Goal: Task Accomplishment & Management: Manage account settings

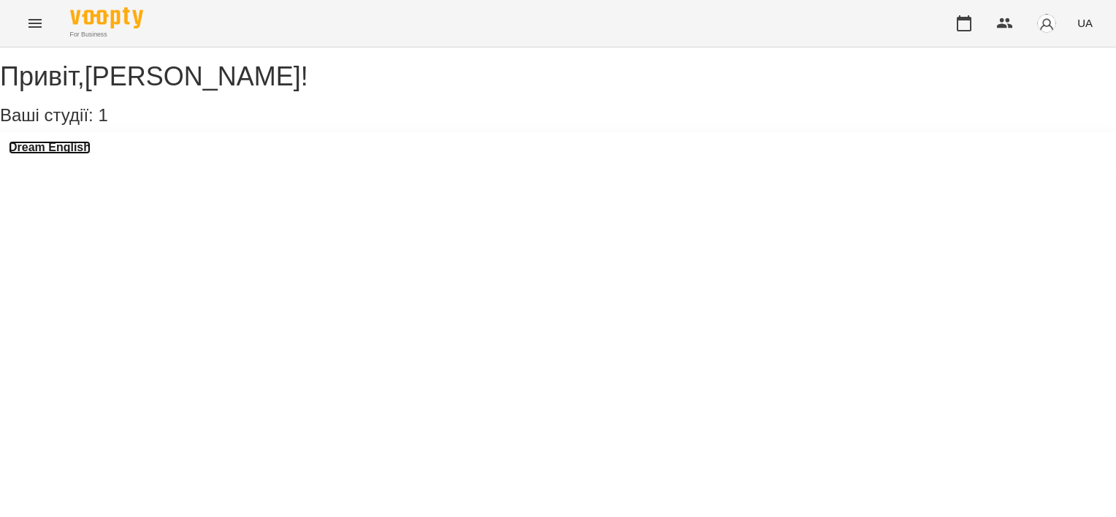
click at [64, 154] on h3 "Dream English" at bounding box center [50, 147] width 82 height 13
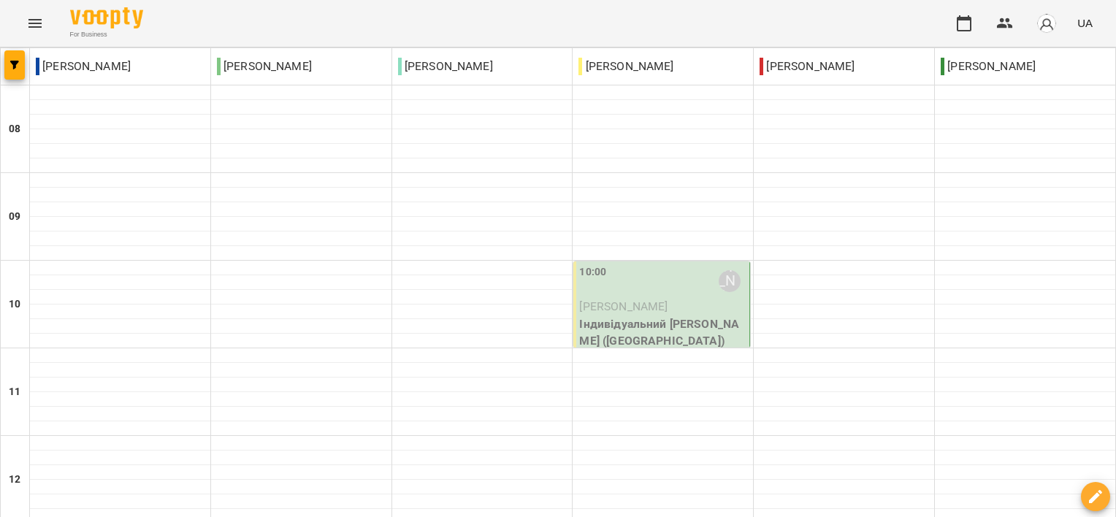
click at [666, 310] on p "[PERSON_NAME]" at bounding box center [662, 307] width 167 height 18
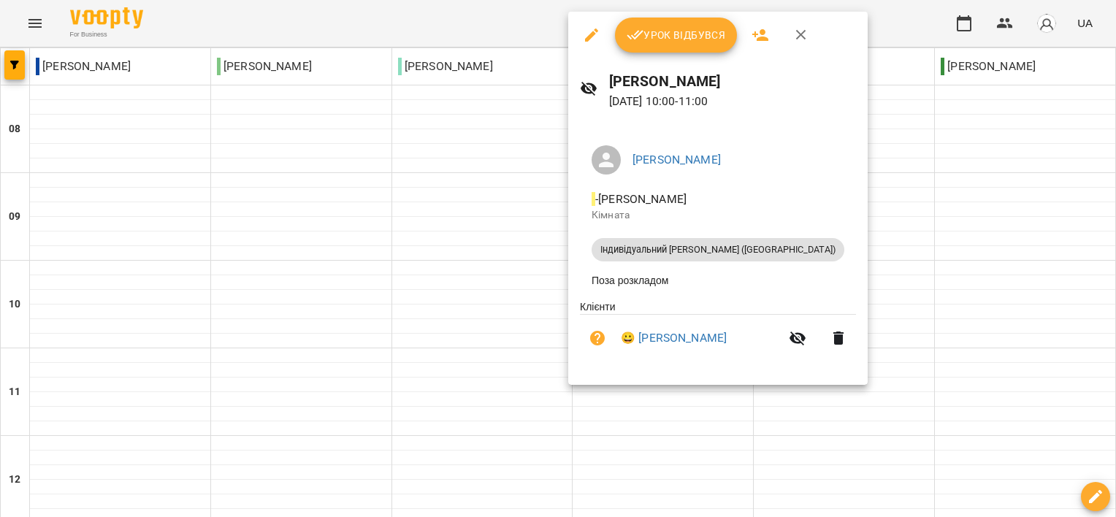
click at [666, 24] on button "Урок відбувся" at bounding box center [676, 35] width 123 height 35
